Goal: Information Seeking & Learning: Understand process/instructions

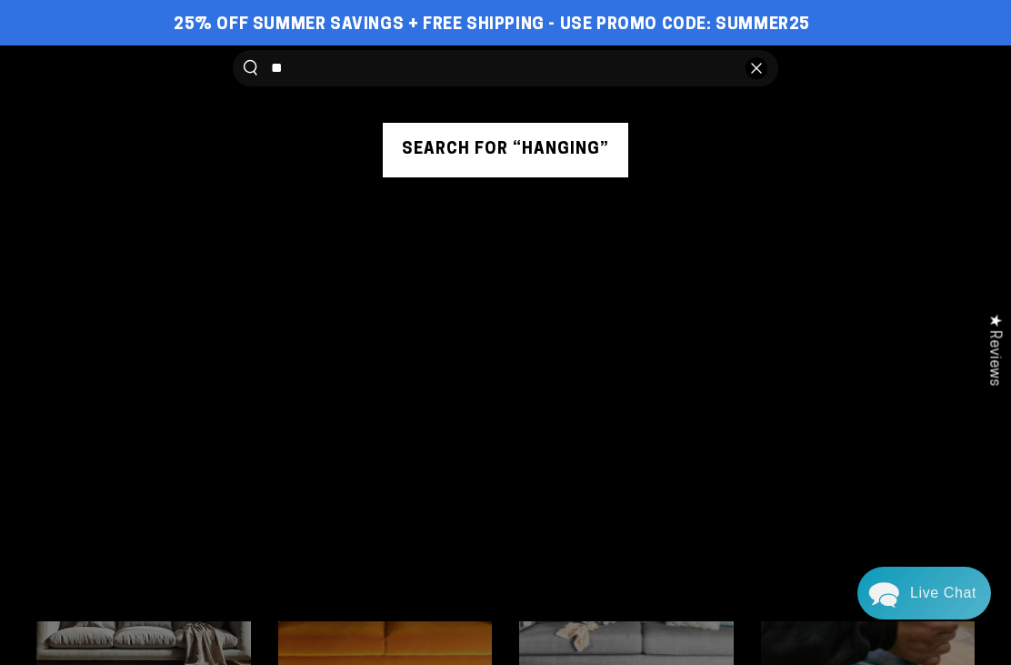
type input "*"
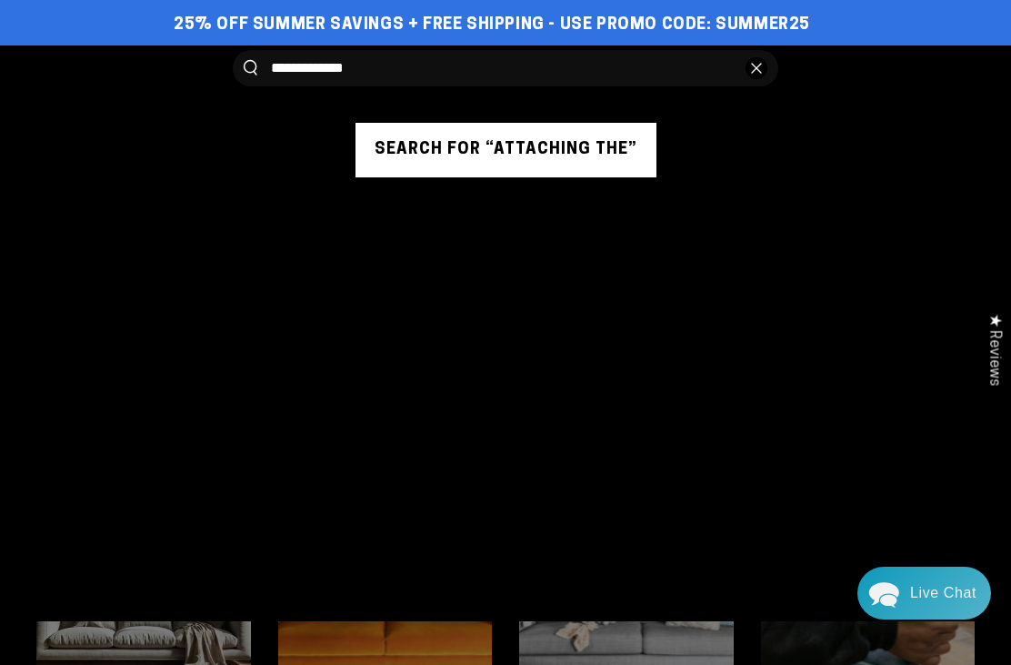
type input "**********"
click at [250, 67] on button "Search our site" at bounding box center [251, 67] width 14 height 15
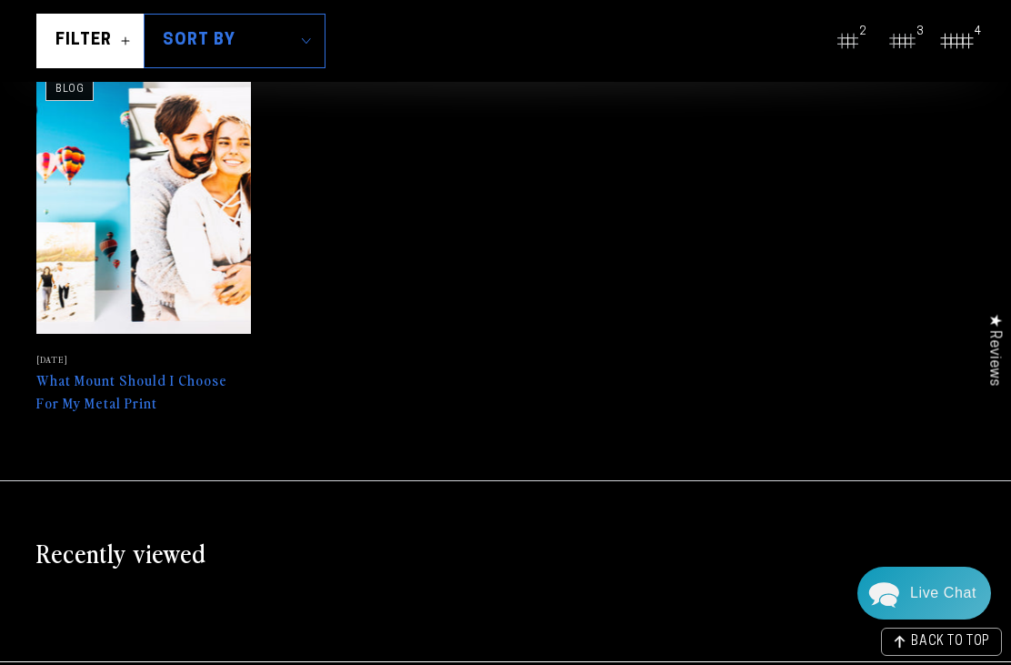
click at [172, 386] on link "What Mount Should I Choose For My Metal Print" at bounding box center [143, 240] width 215 height 348
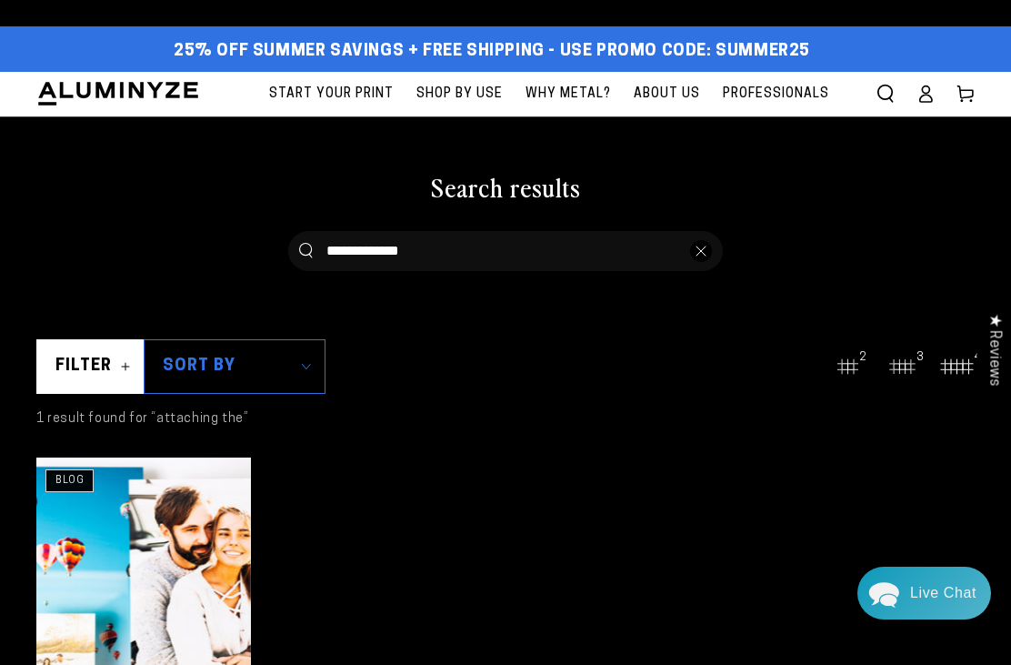
click at [885, 92] on icon "Search our site" at bounding box center [886, 94] width 18 height 18
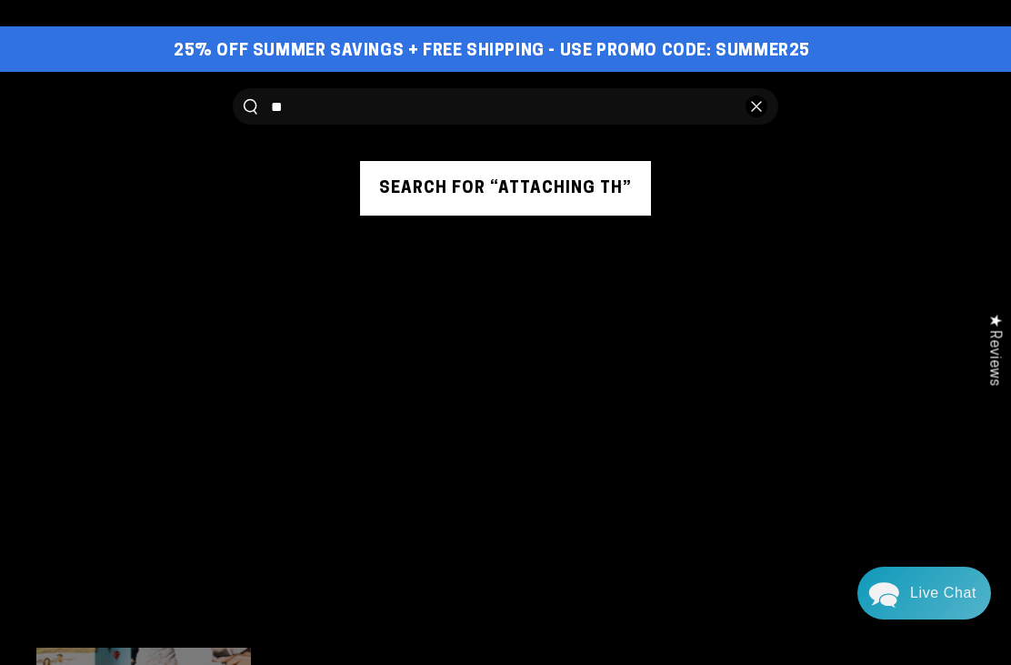
type input "*"
type input "**********"
click at [250, 105] on button "Search our site" at bounding box center [251, 106] width 14 height 15
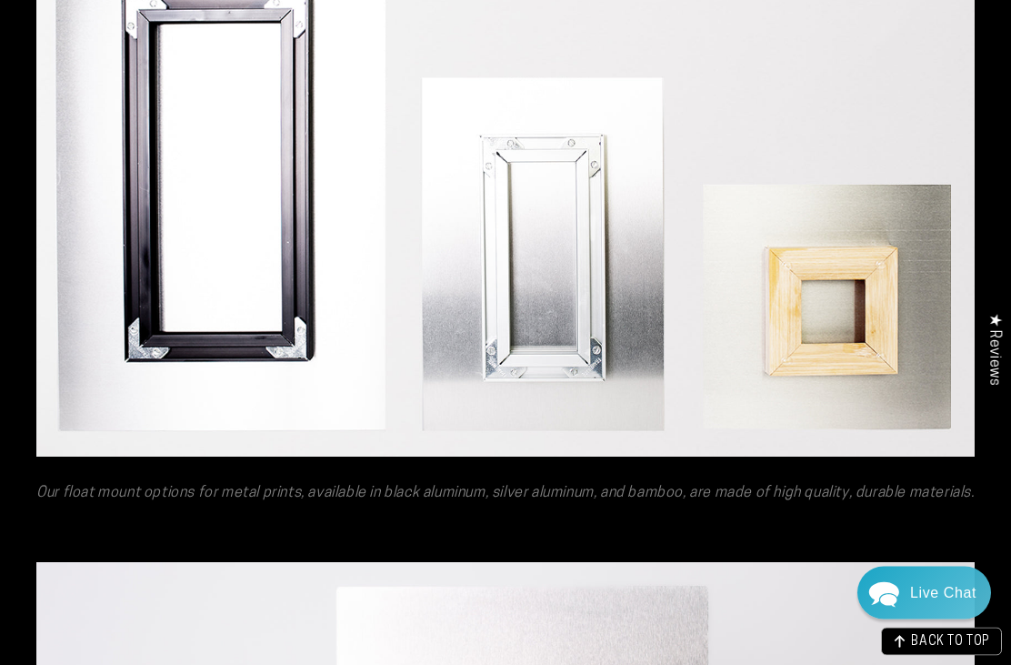
scroll to position [2890, 0]
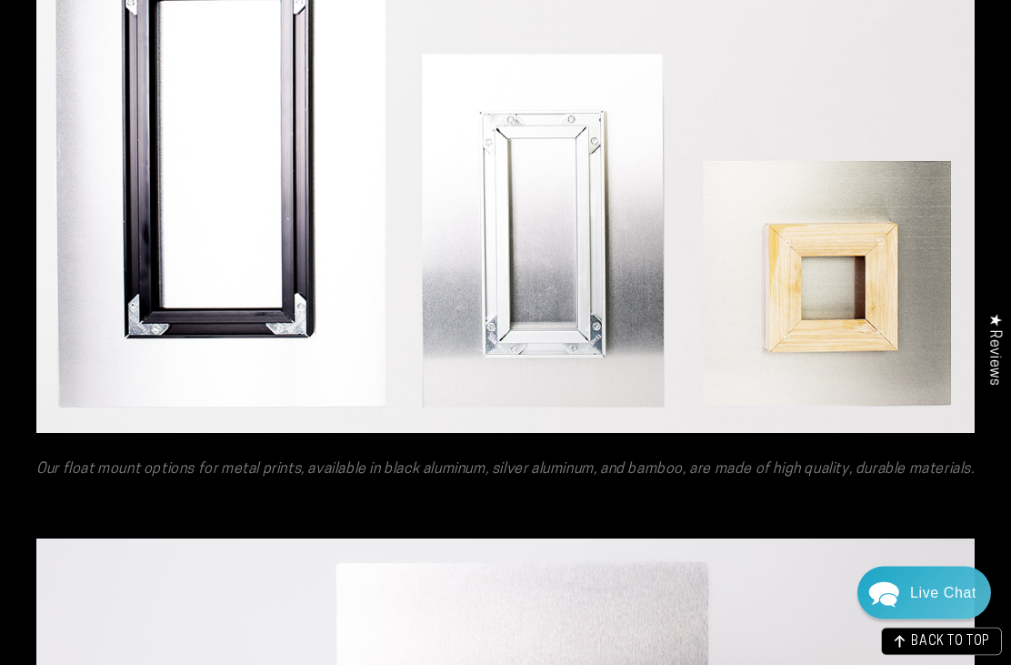
click at [836, 304] on img at bounding box center [505, 154] width 938 height 560
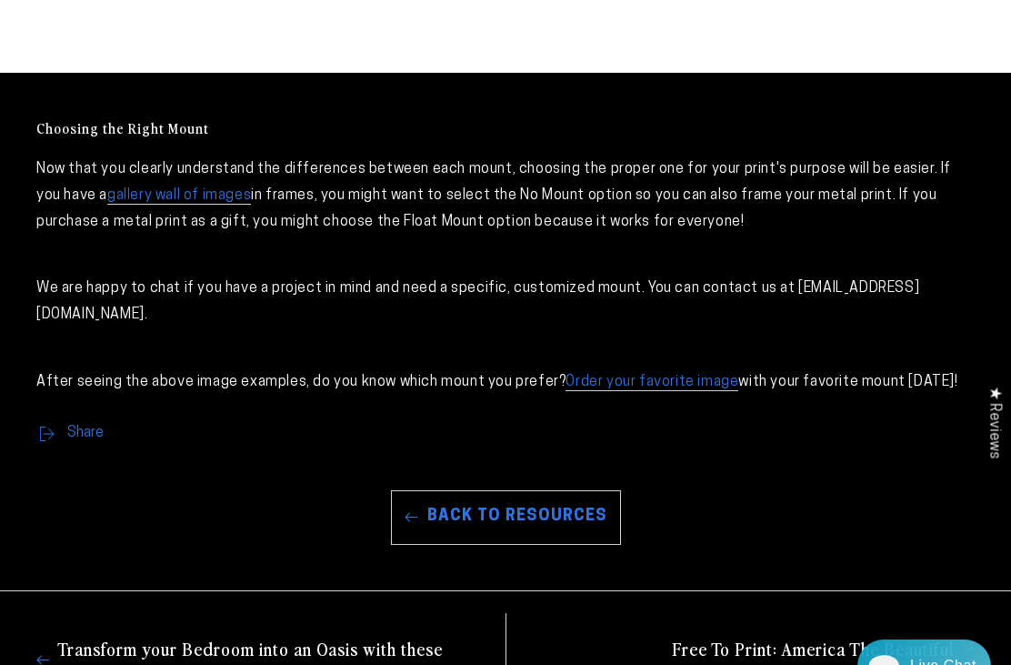
scroll to position [6249, 0]
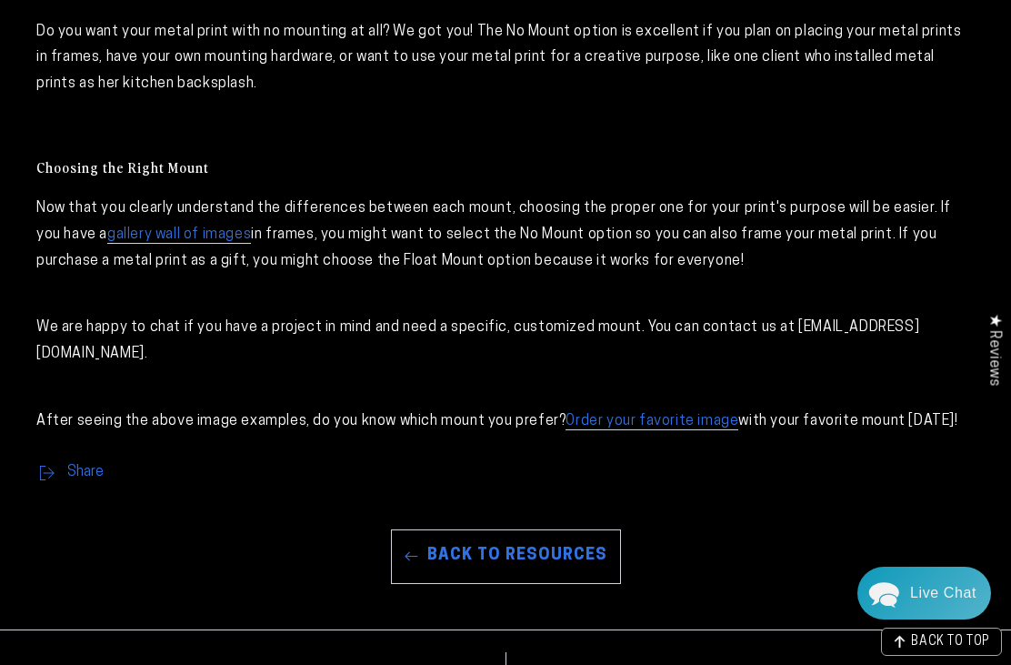
click at [195, 227] on link "gallery wall of images" at bounding box center [179, 235] width 144 height 16
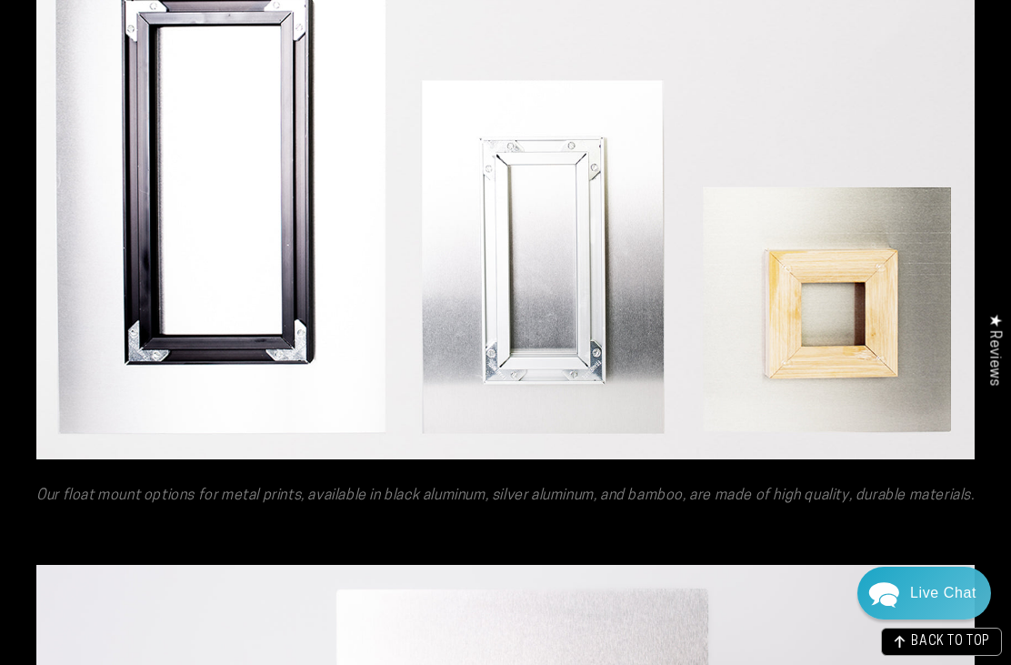
scroll to position [2853, 0]
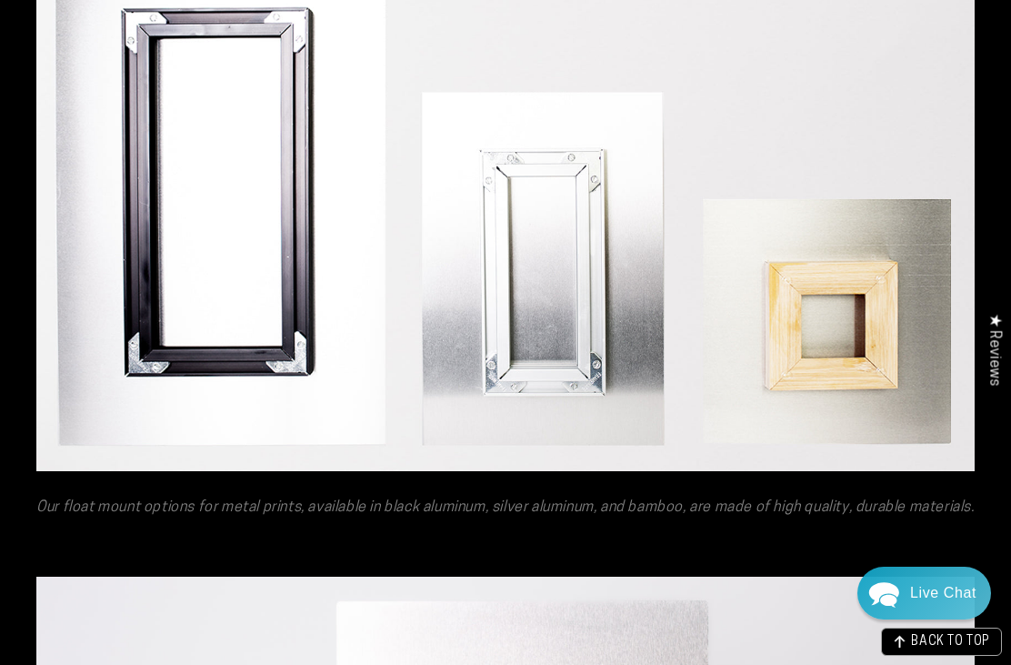
click at [856, 262] on img at bounding box center [505, 191] width 938 height 560
click at [860, 317] on img at bounding box center [505, 191] width 938 height 560
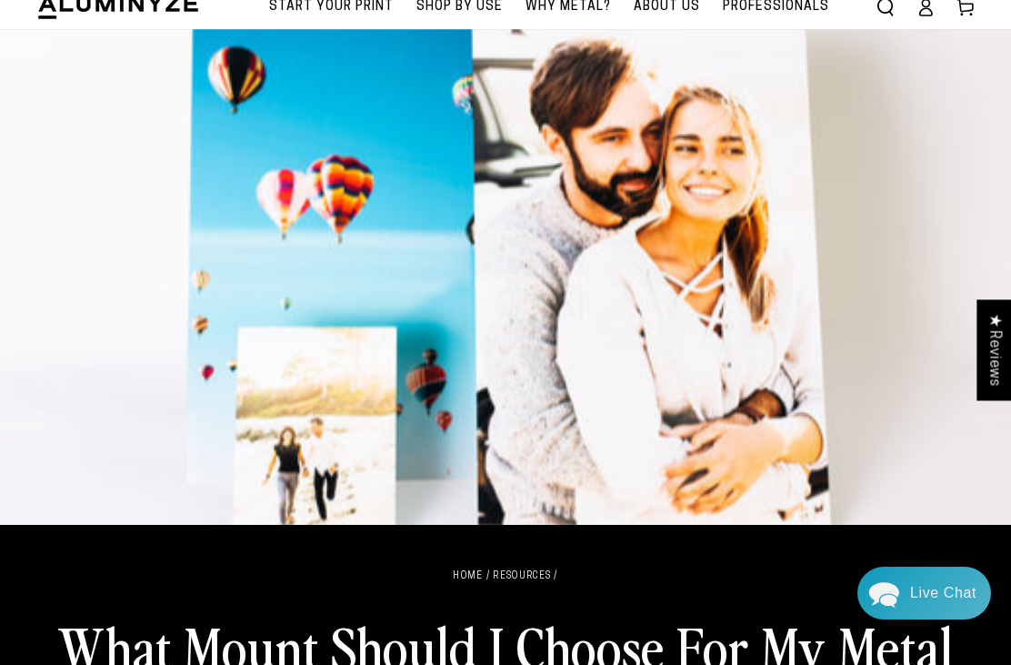
scroll to position [0, 0]
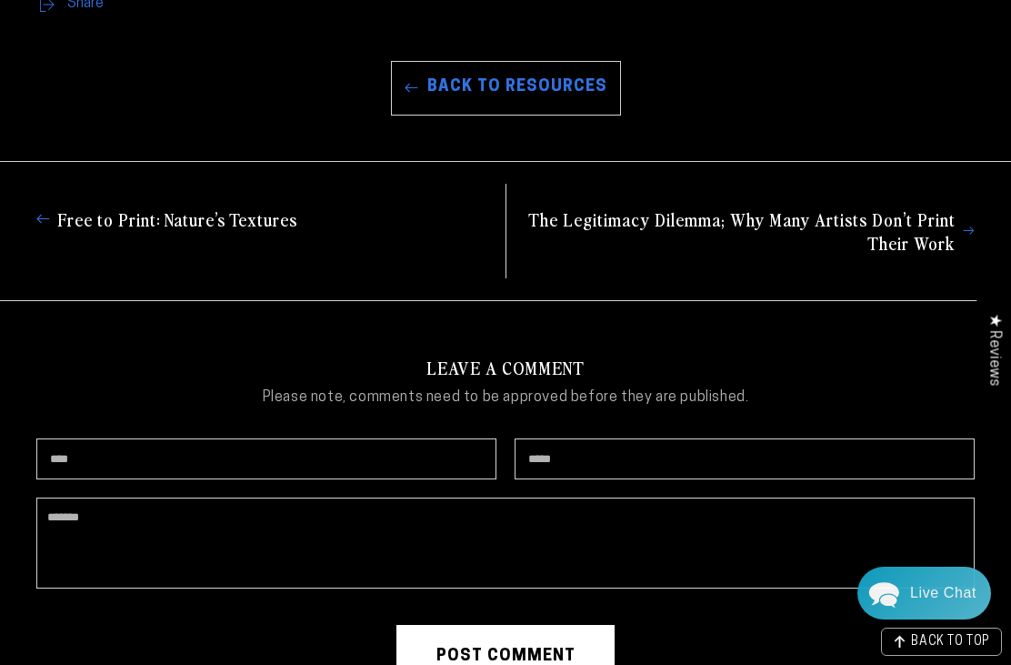
scroll to position [4374, 0]
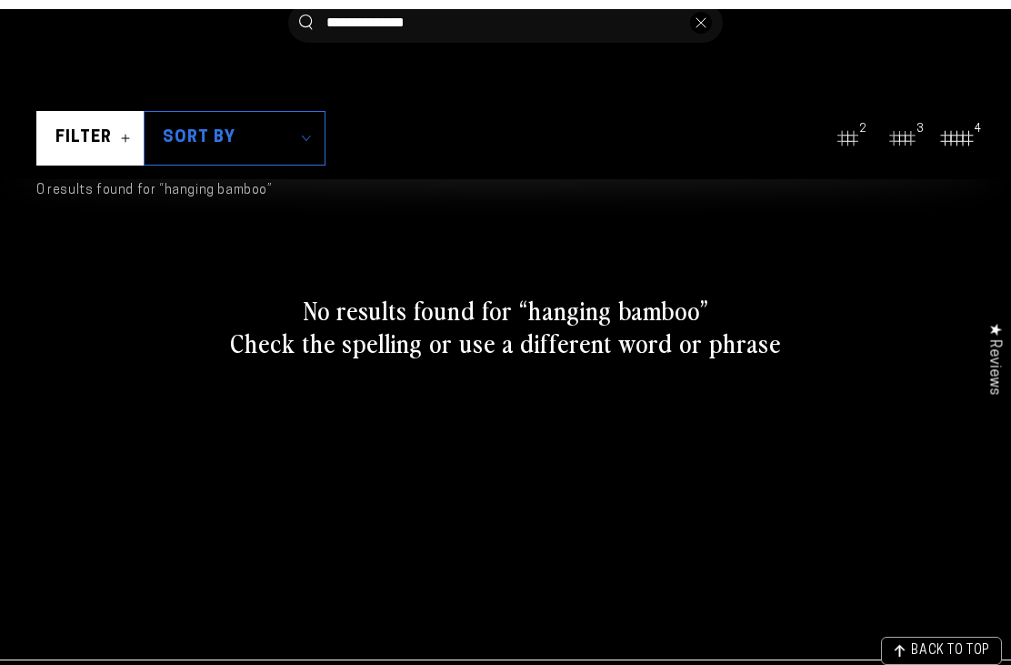
scroll to position [9, 0]
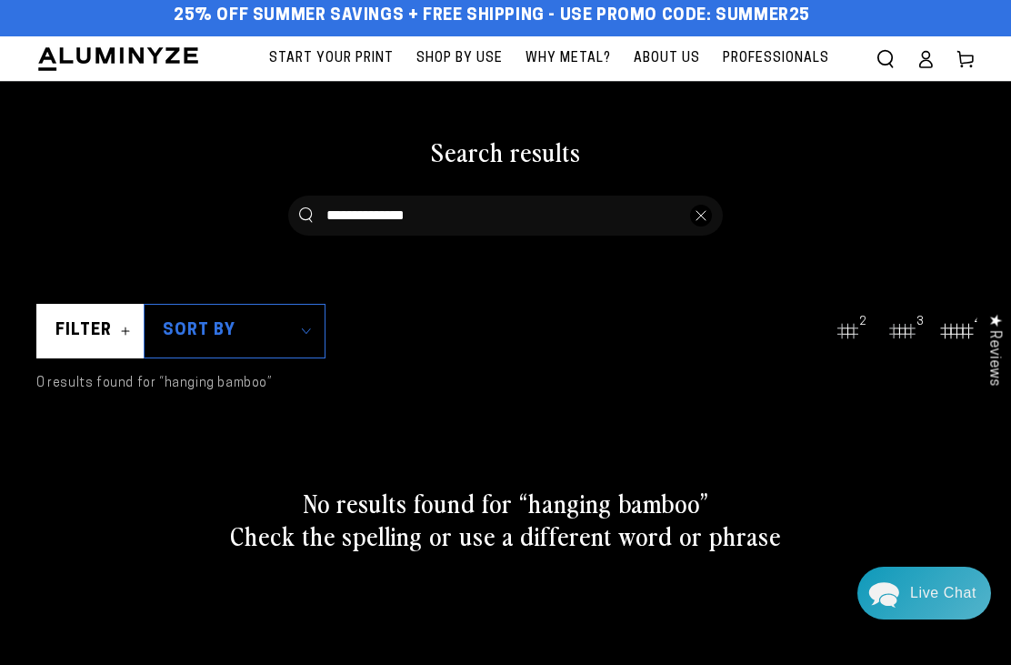
click at [466, 225] on input "**********" at bounding box center [501, 215] width 350 height 36
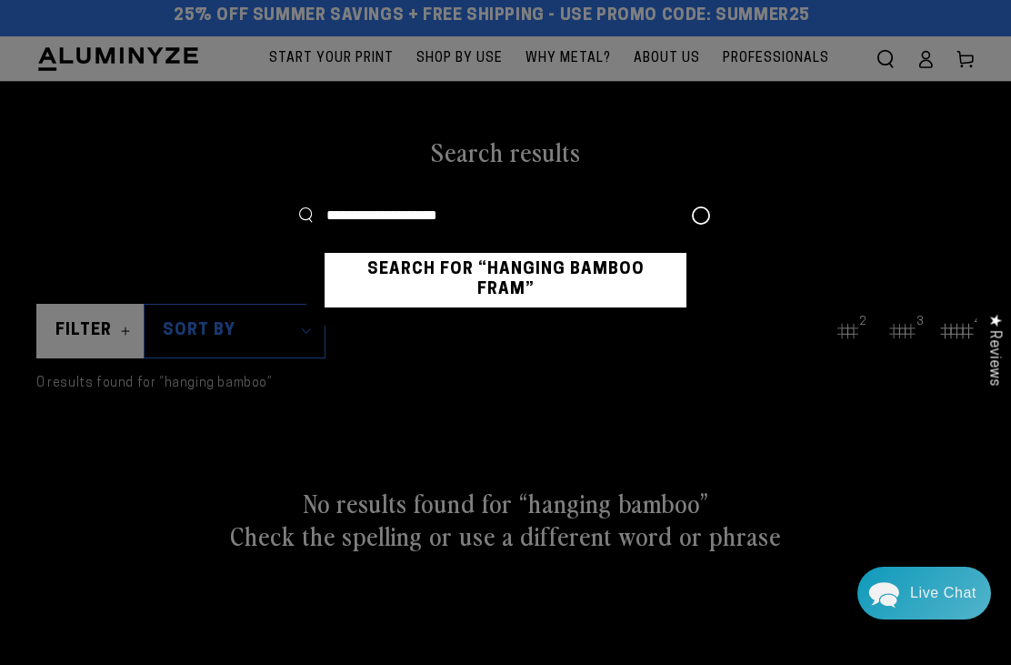
type input "**********"
click at [306, 215] on button "Search our site" at bounding box center [306, 214] width 14 height 15
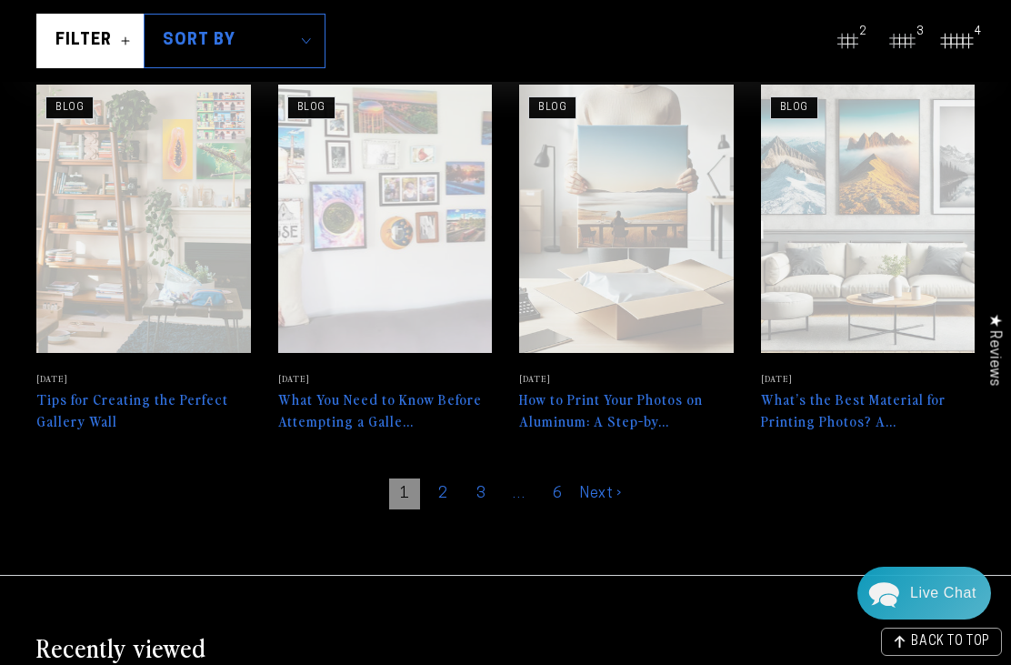
scroll to position [725, 0]
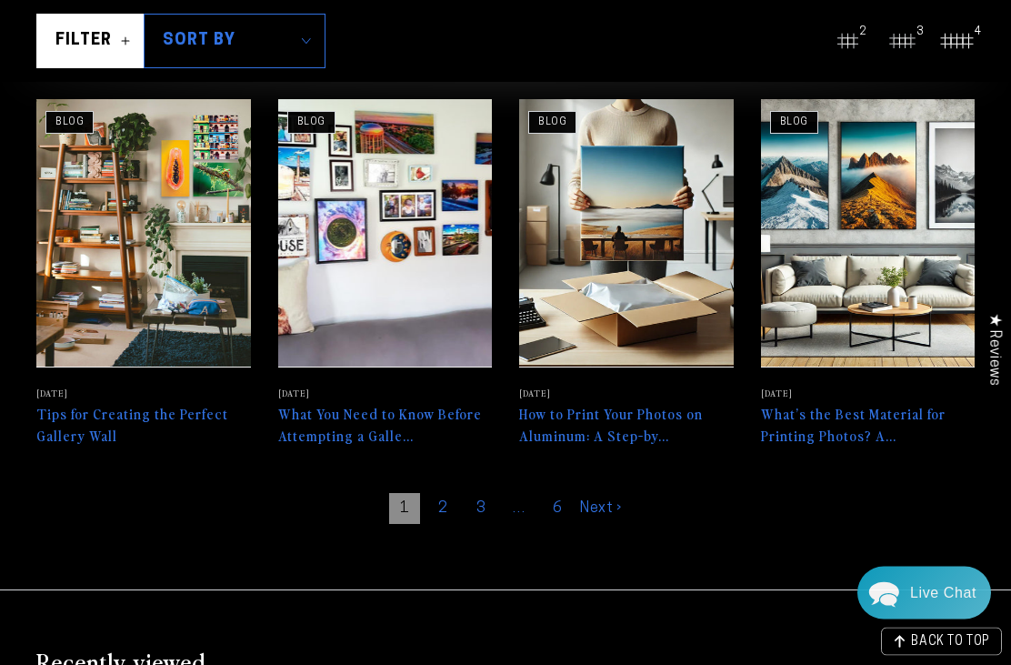
click at [441, 505] on link "2" at bounding box center [442, 509] width 31 height 31
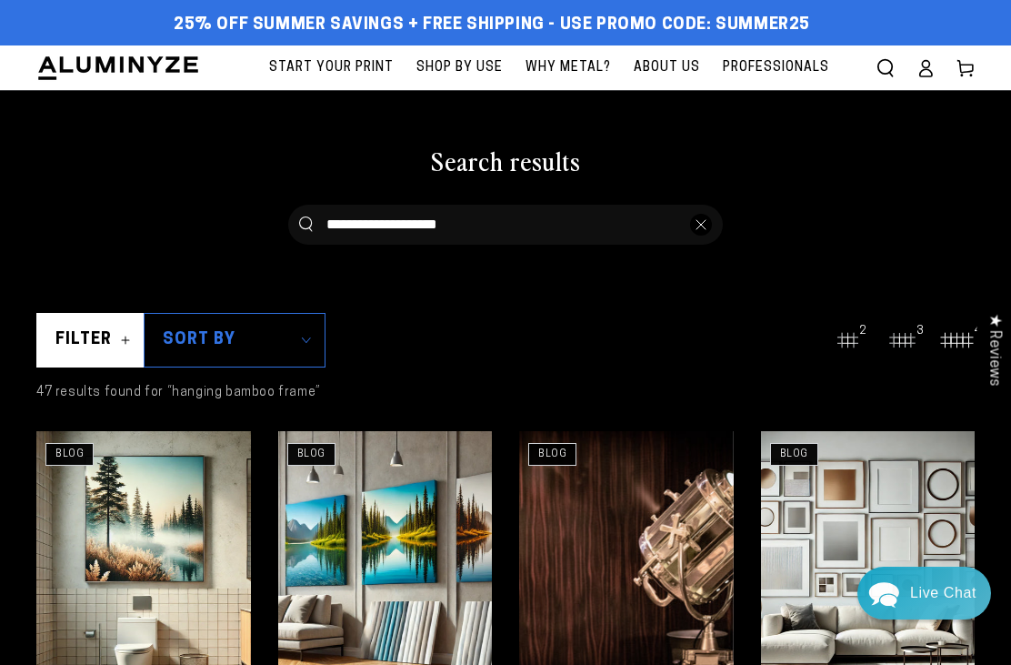
click at [887, 70] on icon "Search our site" at bounding box center [886, 68] width 18 height 18
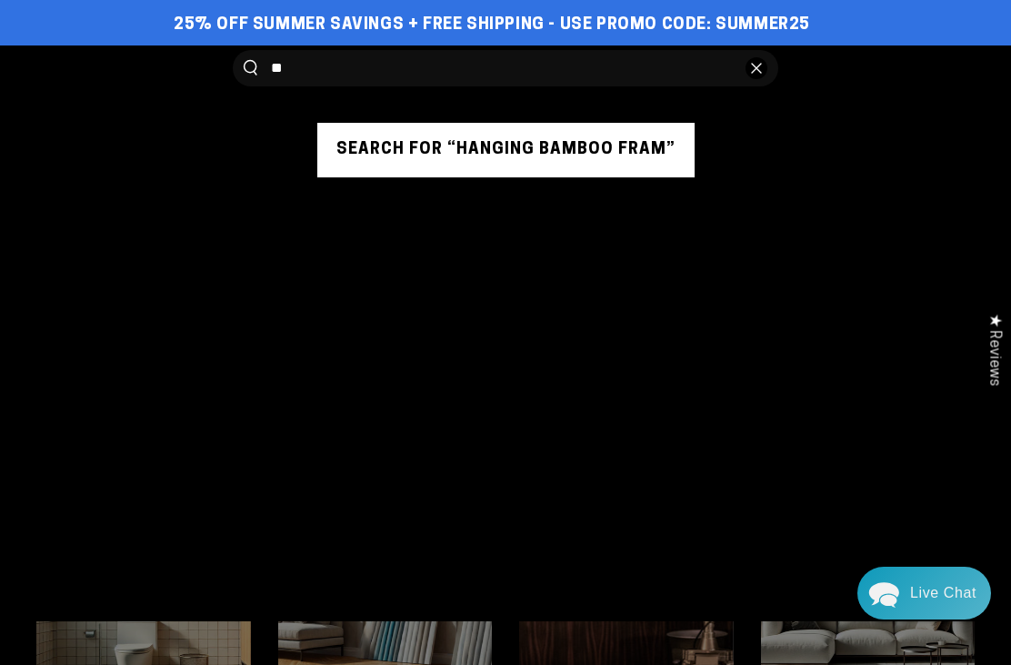
type input "*"
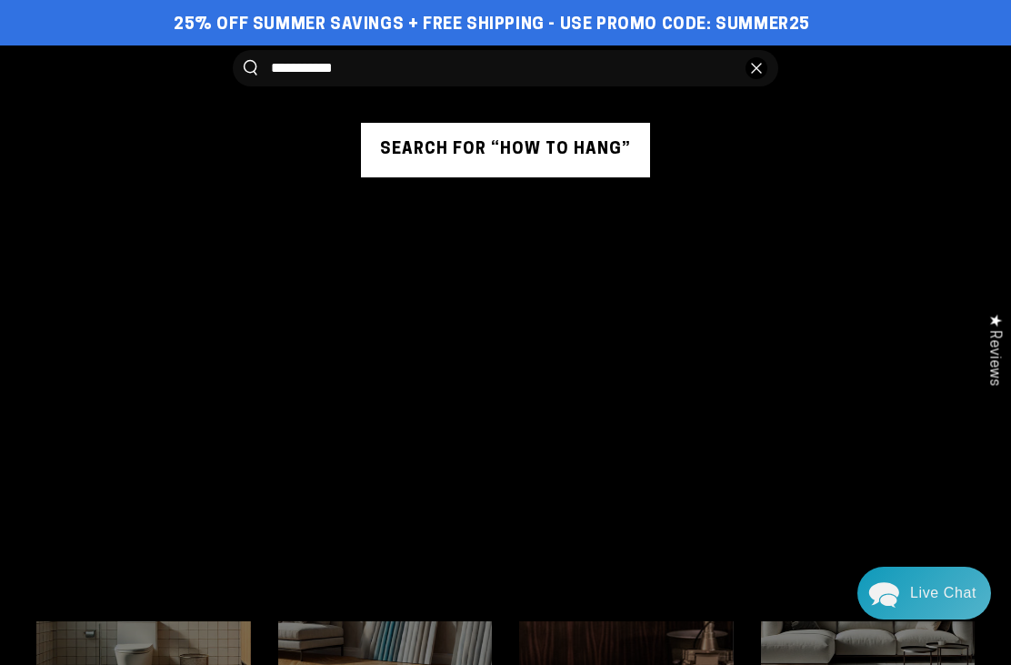
type input "**********"
click at [250, 67] on button "Search our site" at bounding box center [251, 67] width 14 height 15
